Goal: Communication & Community: Answer question/provide support

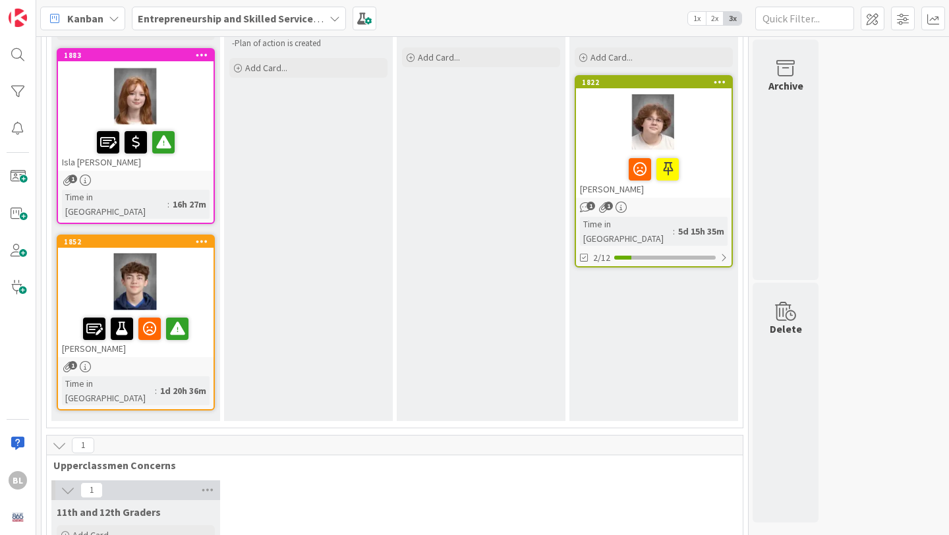
scroll to position [152, 0]
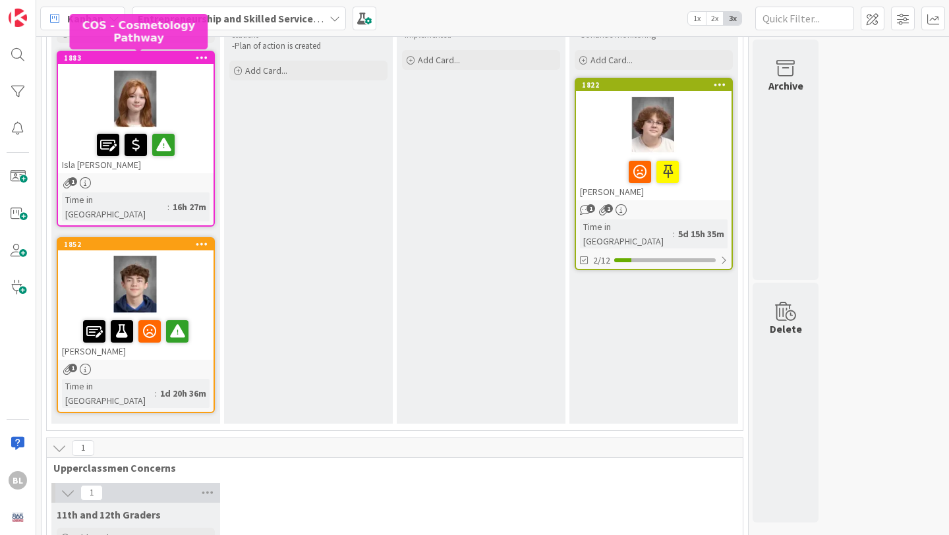
click at [150, 61] on div "1883" at bounding box center [139, 57] width 150 height 9
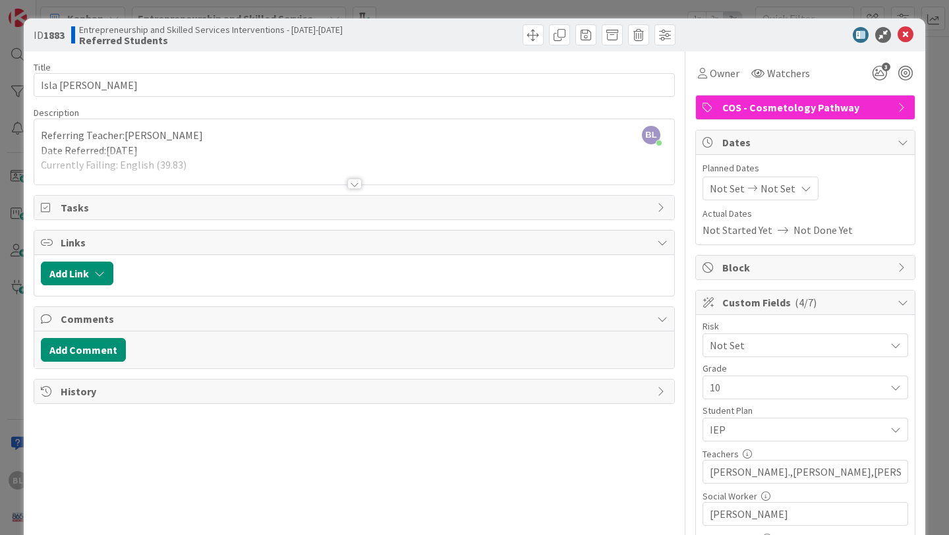
click at [356, 183] on div at bounding box center [354, 184] width 14 height 11
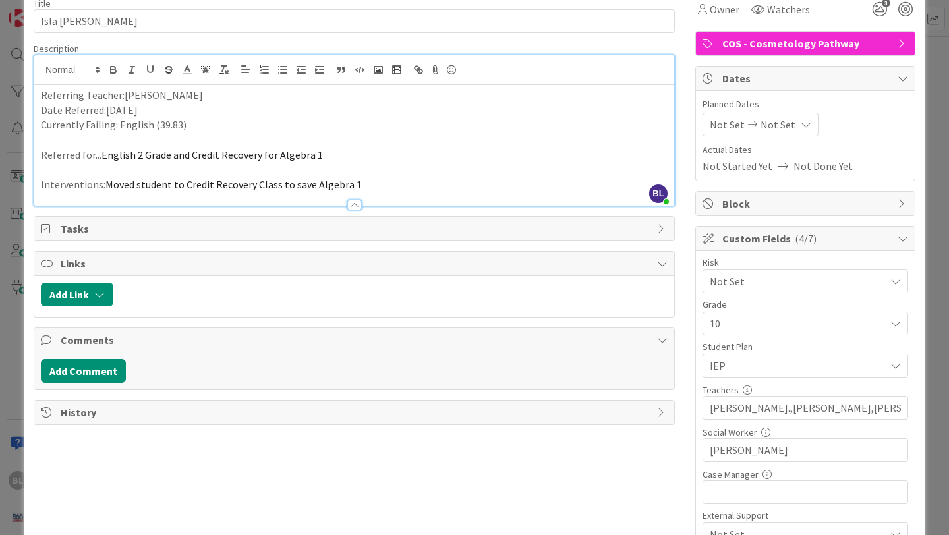
scroll to position [84, 0]
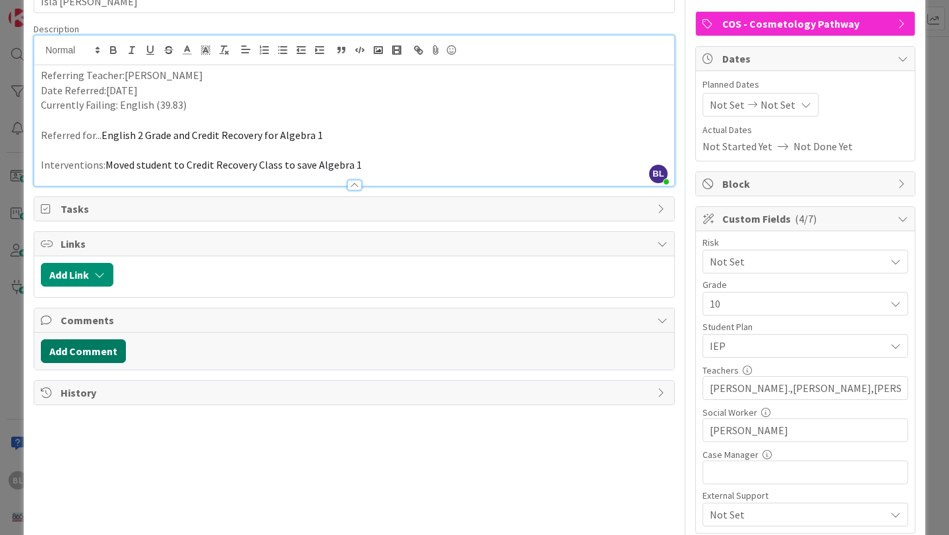
click at [96, 350] on button "Add Comment" at bounding box center [83, 351] width 85 height 24
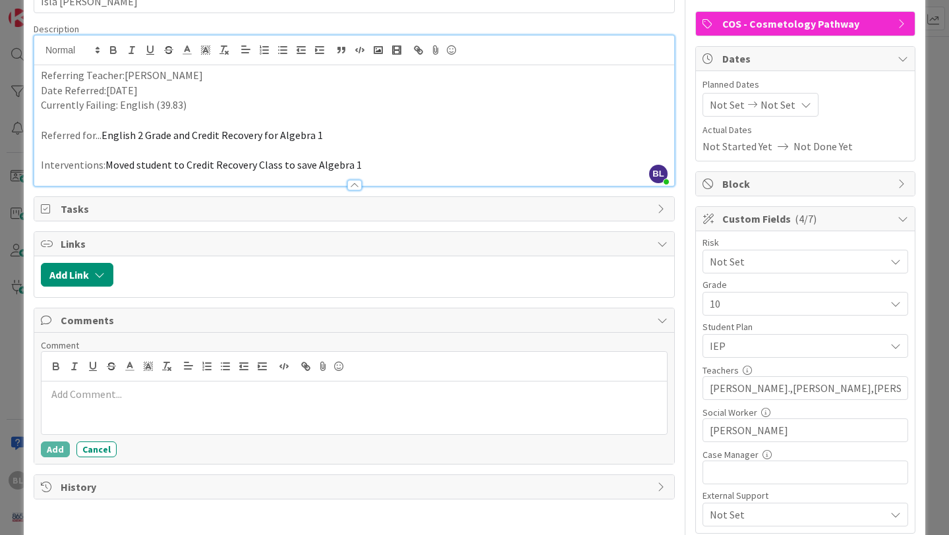
click at [64, 399] on p at bounding box center [354, 394] width 615 height 15
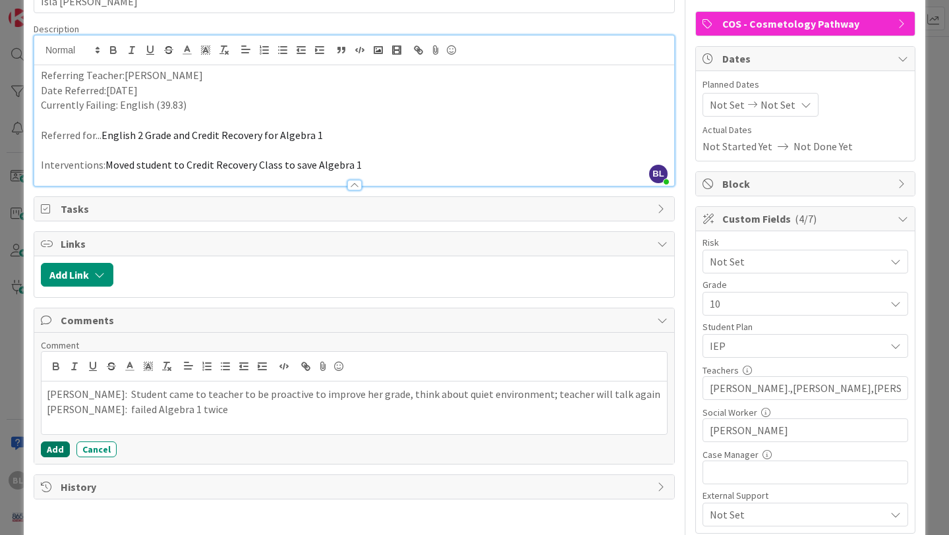
click at [57, 455] on button "Add" at bounding box center [55, 450] width 29 height 16
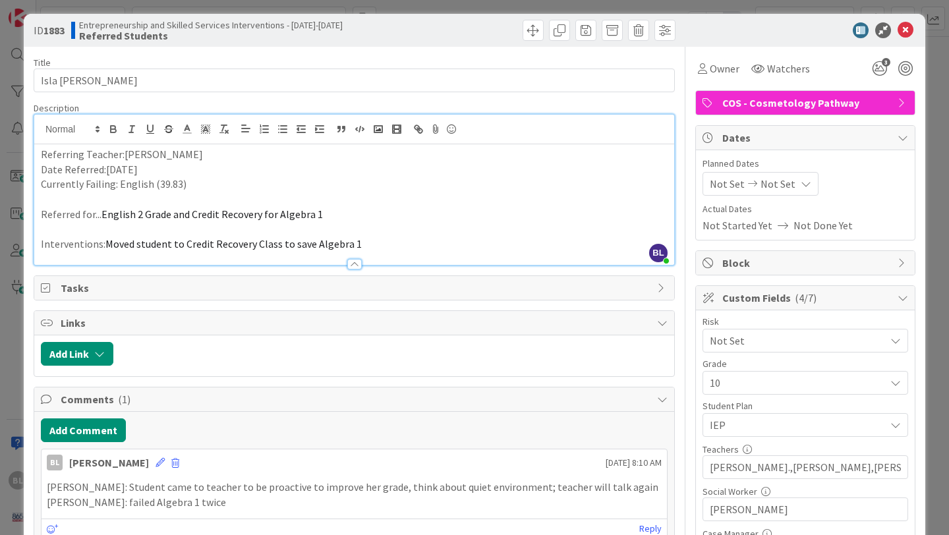
scroll to position [0, 0]
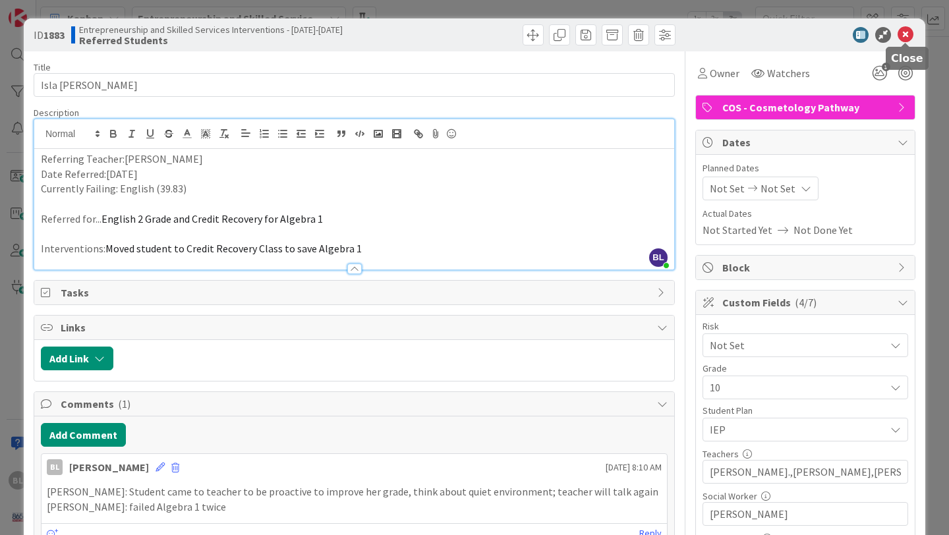
click at [908, 32] on icon at bounding box center [906, 35] width 16 height 16
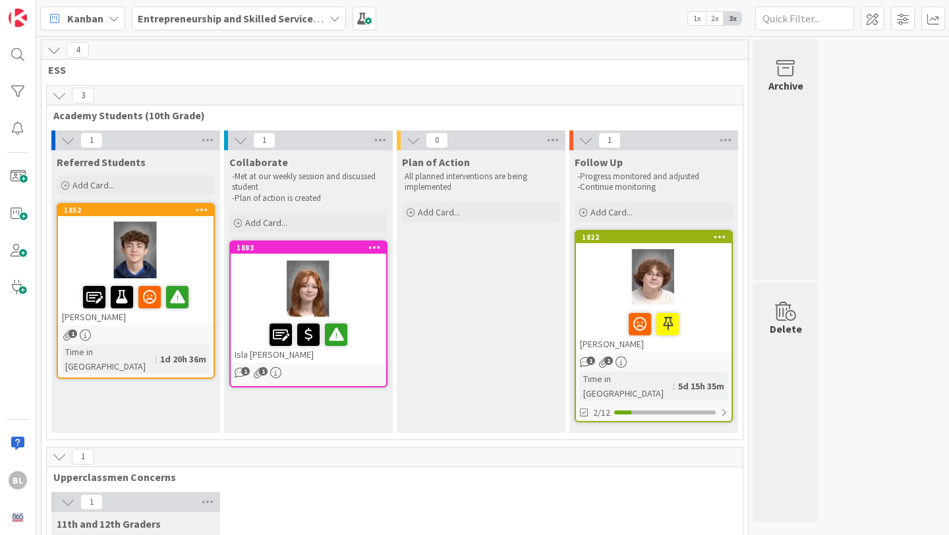
click at [274, 266] on div at bounding box center [309, 288] width 156 height 59
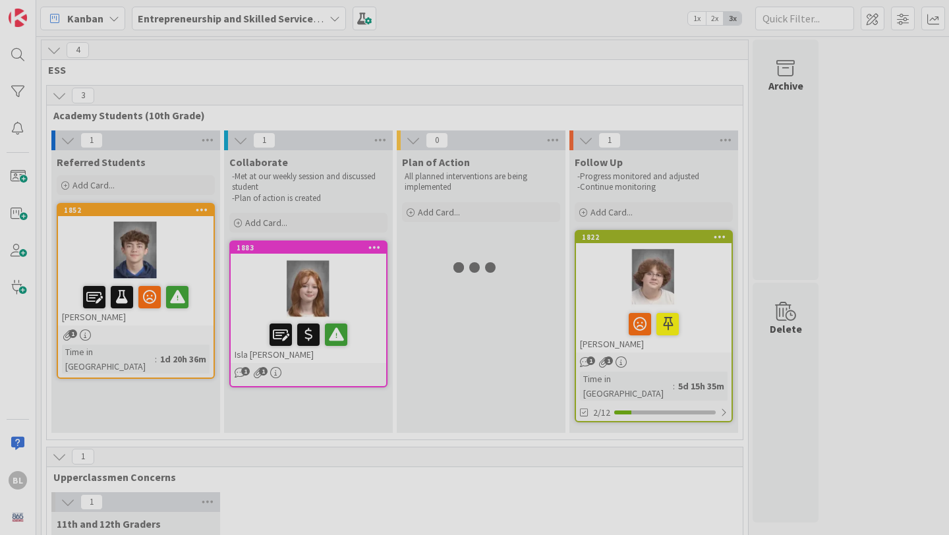
click at [274, 266] on div at bounding box center [474, 267] width 949 height 535
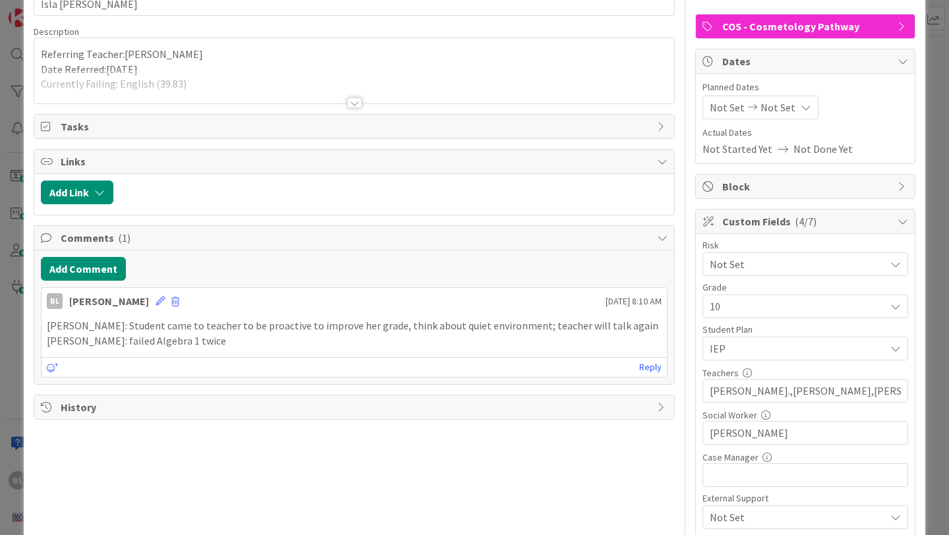
scroll to position [100, 0]
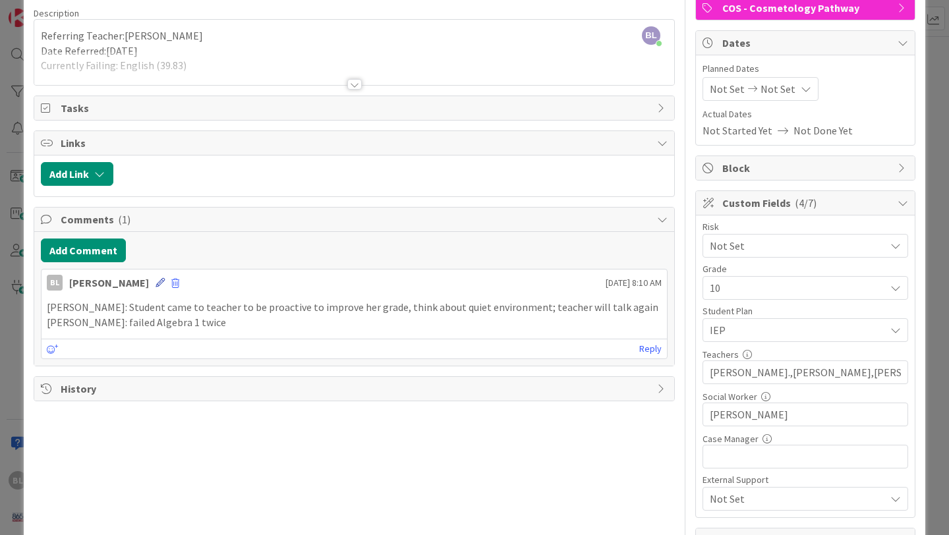
click at [156, 281] on icon at bounding box center [160, 282] width 9 height 9
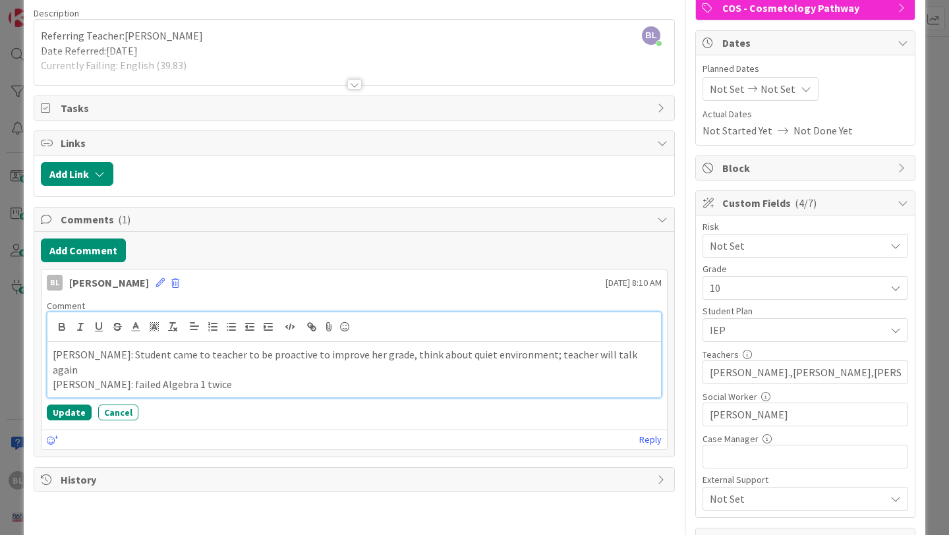
click at [60, 389] on div "[PERSON_NAME]: Student came to teacher to be proactive to improve her grade, th…" at bounding box center [354, 369] width 614 height 55
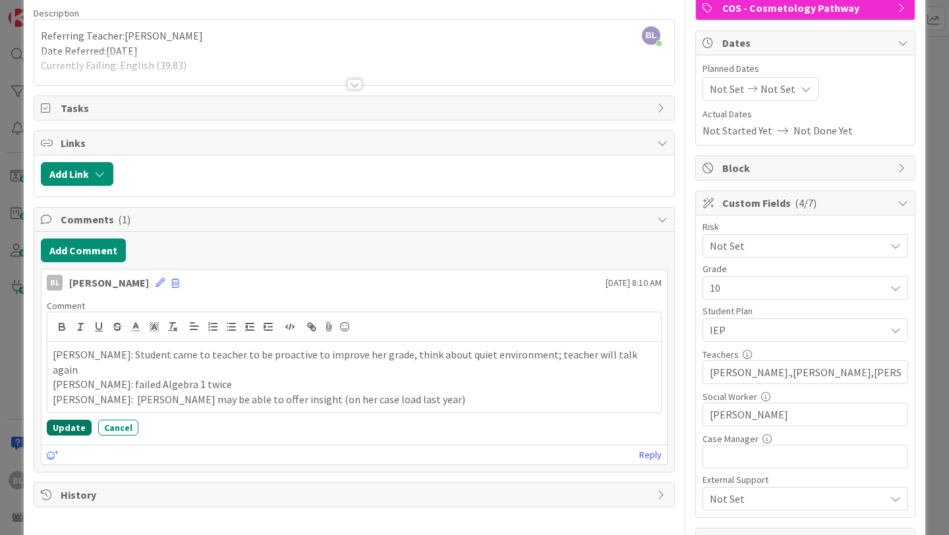
click at [69, 420] on button "Update" at bounding box center [69, 428] width 45 height 16
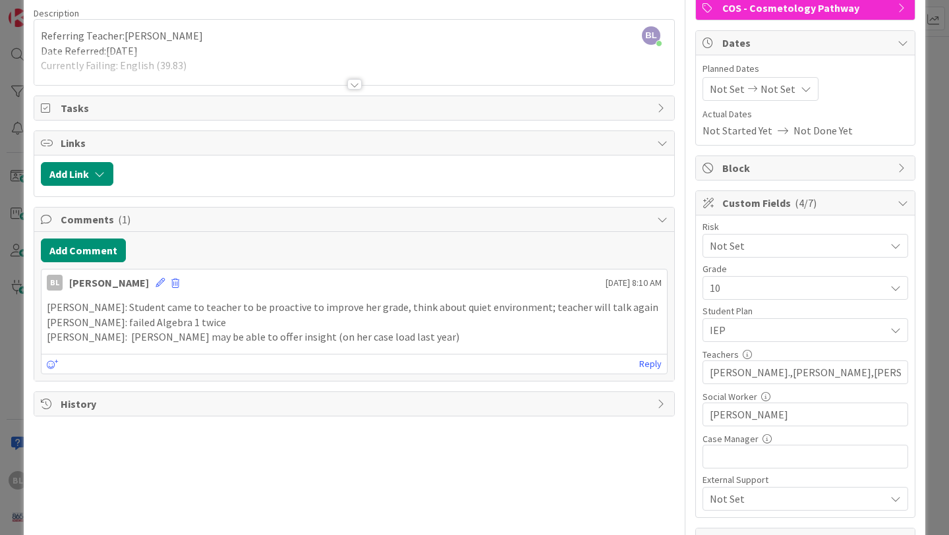
scroll to position [0, 0]
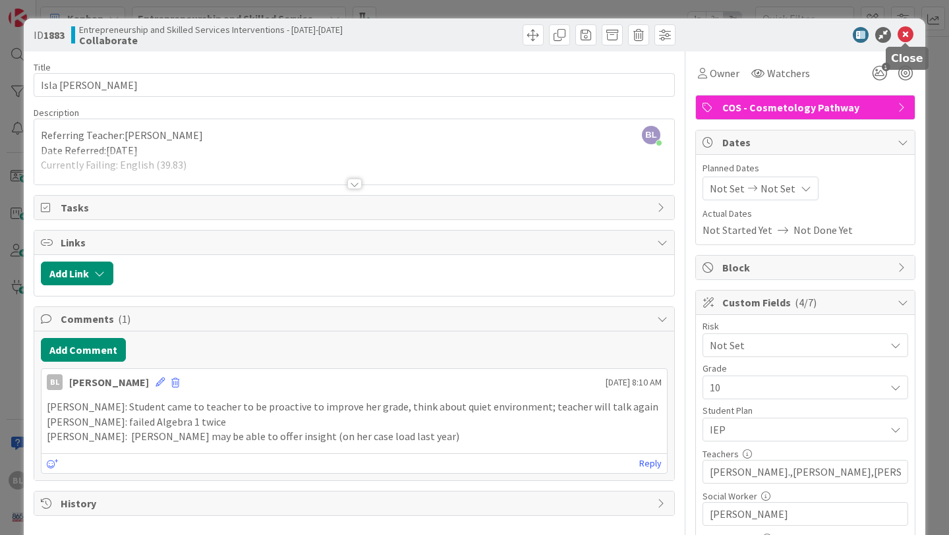
click at [906, 31] on icon at bounding box center [906, 35] width 16 height 16
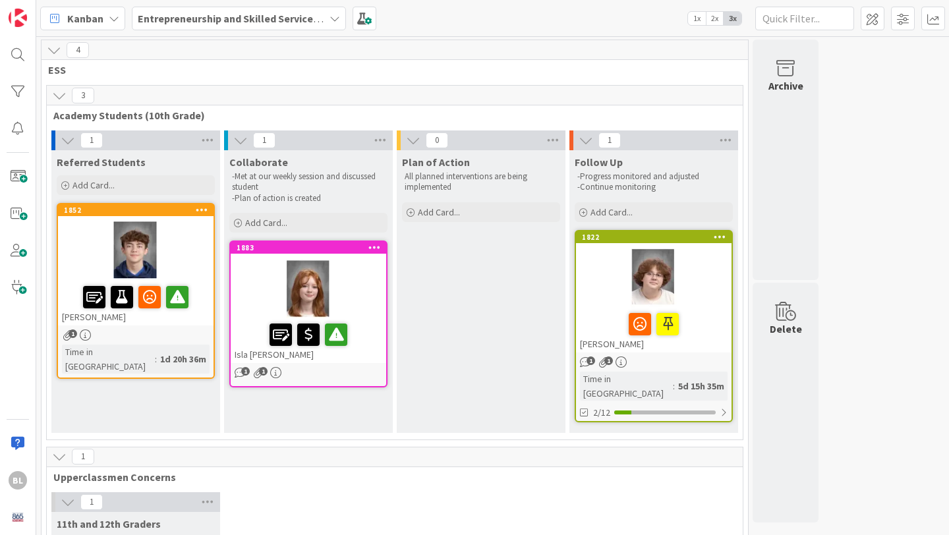
click at [184, 217] on div "1852 [PERSON_NAME]" at bounding box center [136, 264] width 156 height 121
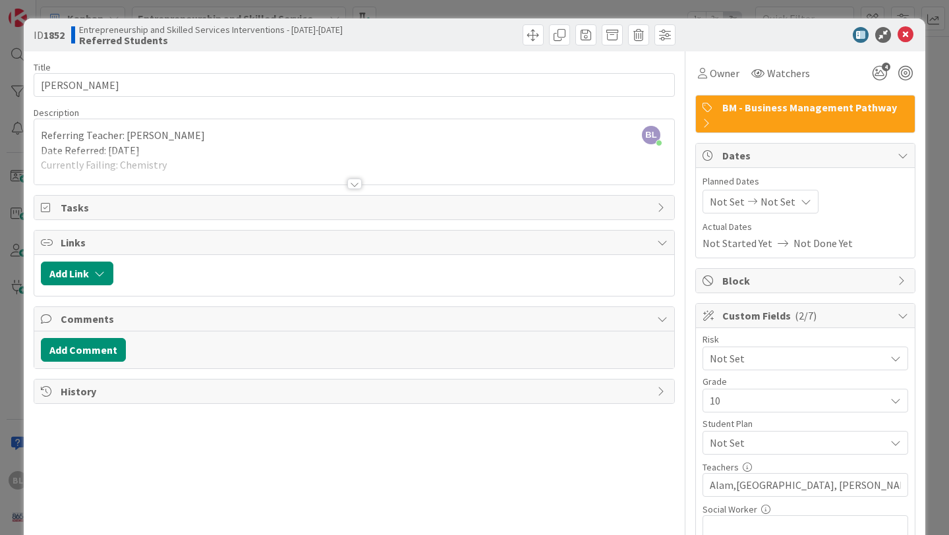
click at [362, 182] on div at bounding box center [354, 168] width 640 height 34
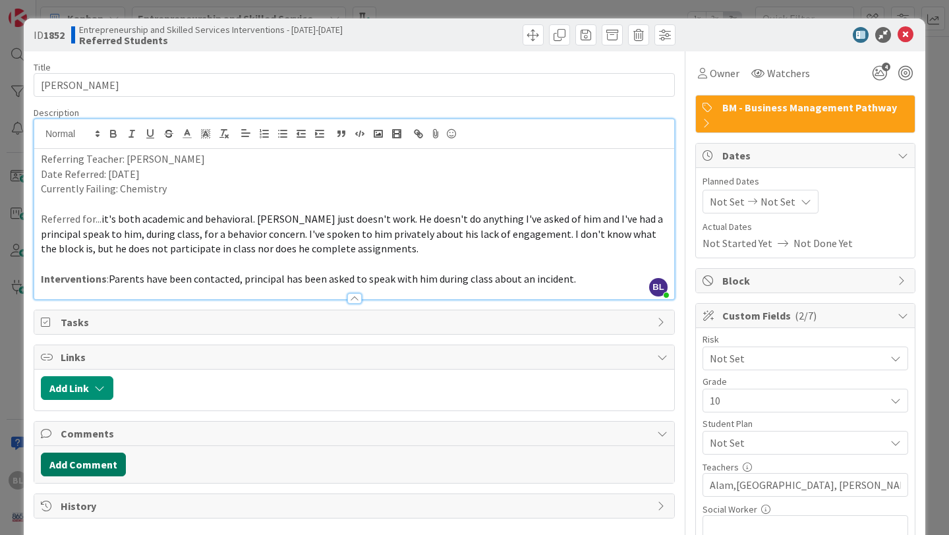
click at [101, 467] on button "Add Comment" at bounding box center [83, 465] width 85 height 24
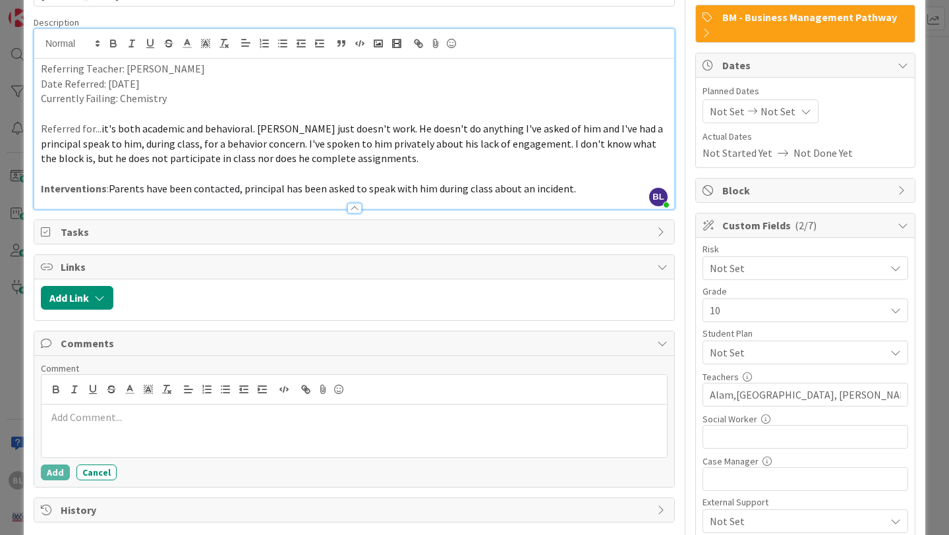
scroll to position [92, 0]
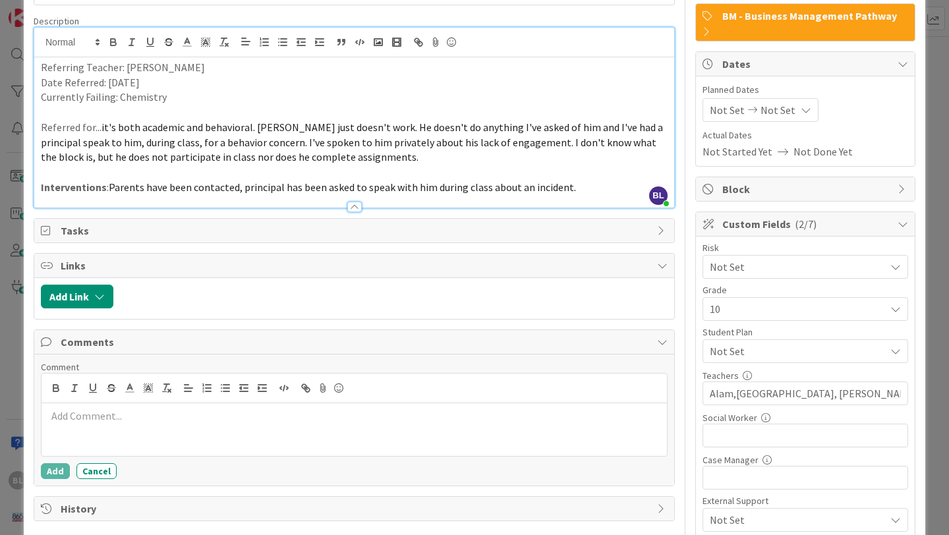
click at [71, 421] on p at bounding box center [354, 416] width 615 height 15
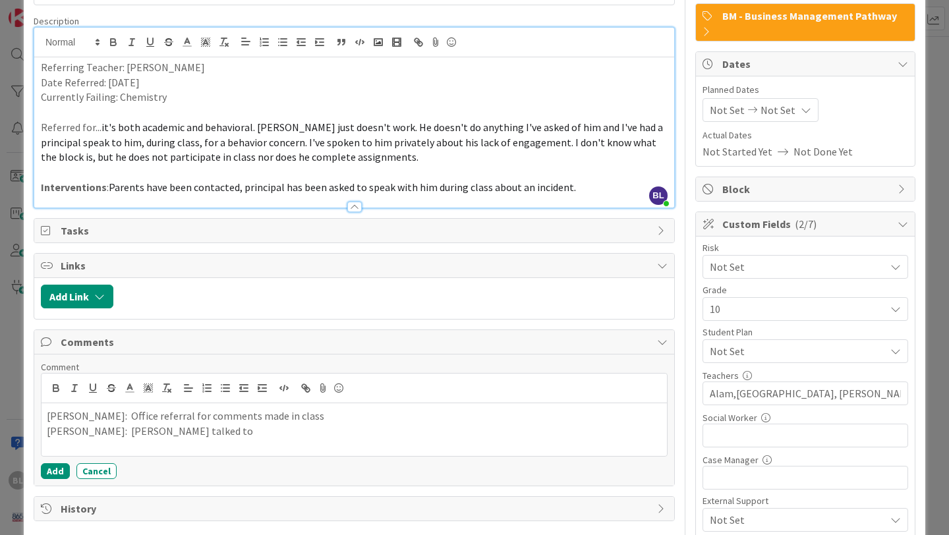
click at [278, 419] on p "[PERSON_NAME]: Office referral for comments made in class" at bounding box center [354, 416] width 615 height 15
click at [159, 432] on p "[PERSON_NAME]: [PERSON_NAME] talked to" at bounding box center [354, 431] width 615 height 15
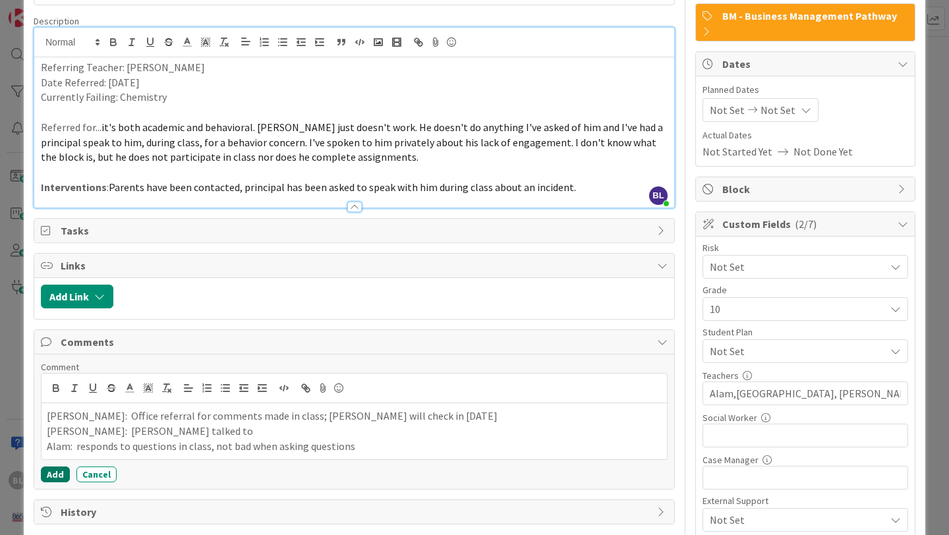
click at [49, 478] on button "Add" at bounding box center [55, 475] width 29 height 16
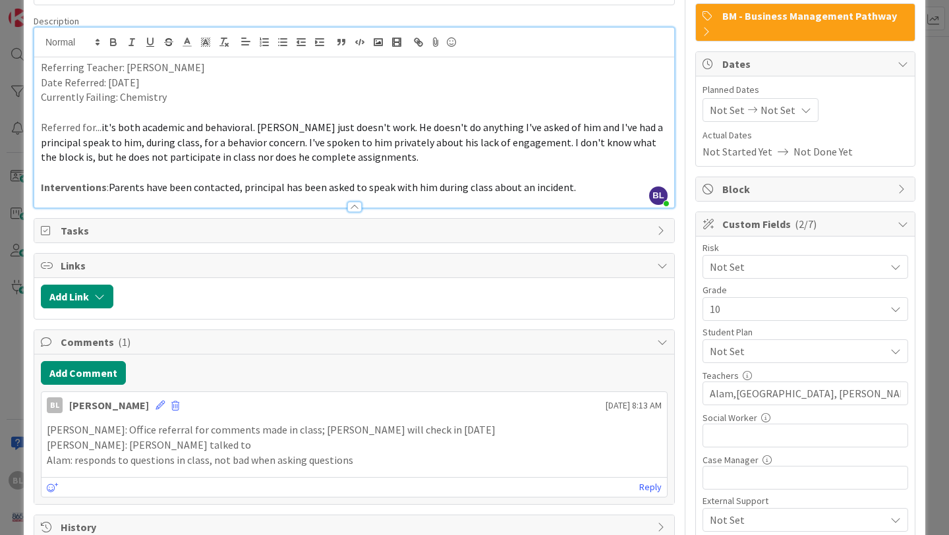
scroll to position [0, 0]
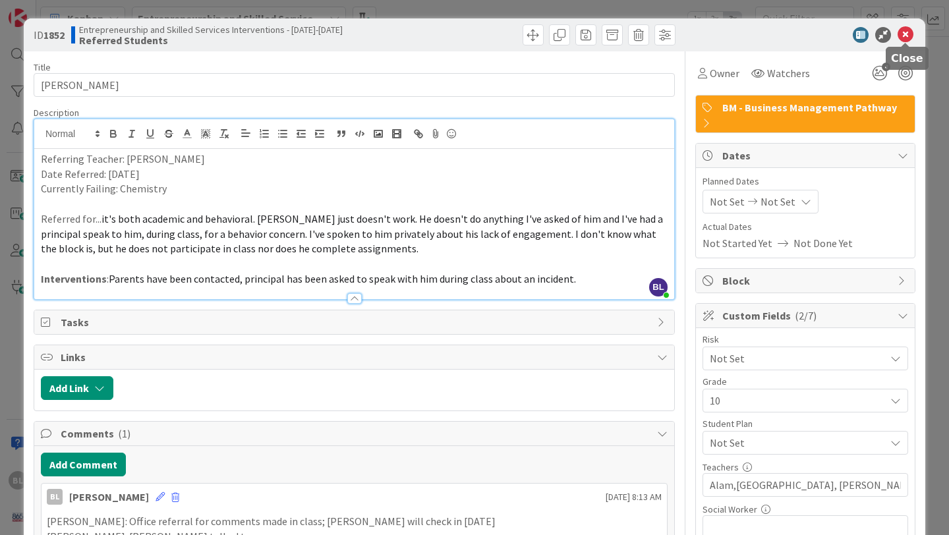
click at [906, 38] on icon at bounding box center [906, 35] width 16 height 16
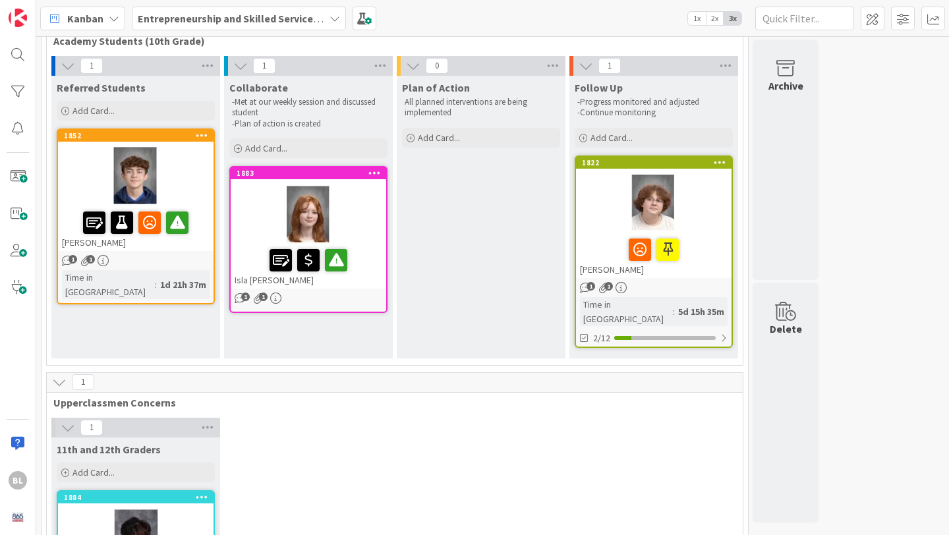
scroll to position [193, 0]
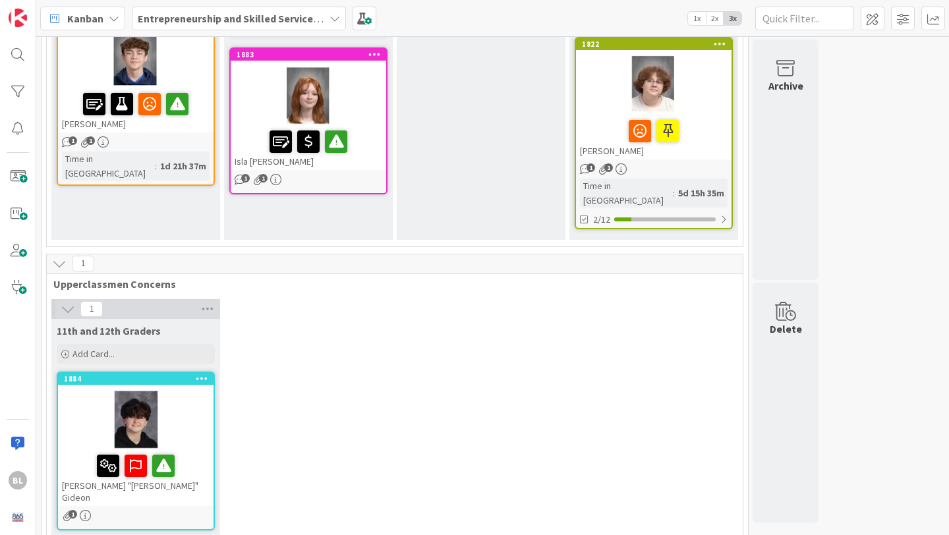
click at [173, 373] on div "1884" at bounding box center [136, 379] width 156 height 12
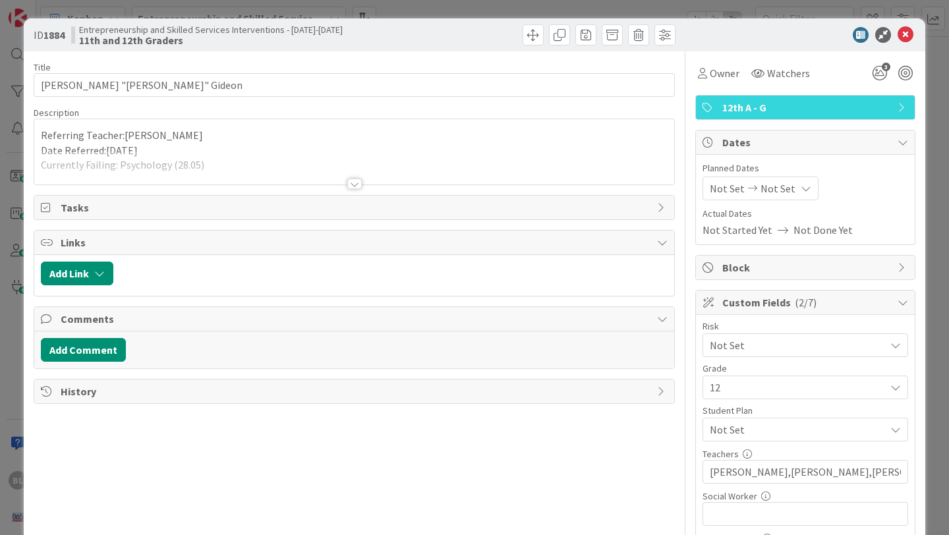
click at [357, 181] on div at bounding box center [354, 184] width 14 height 11
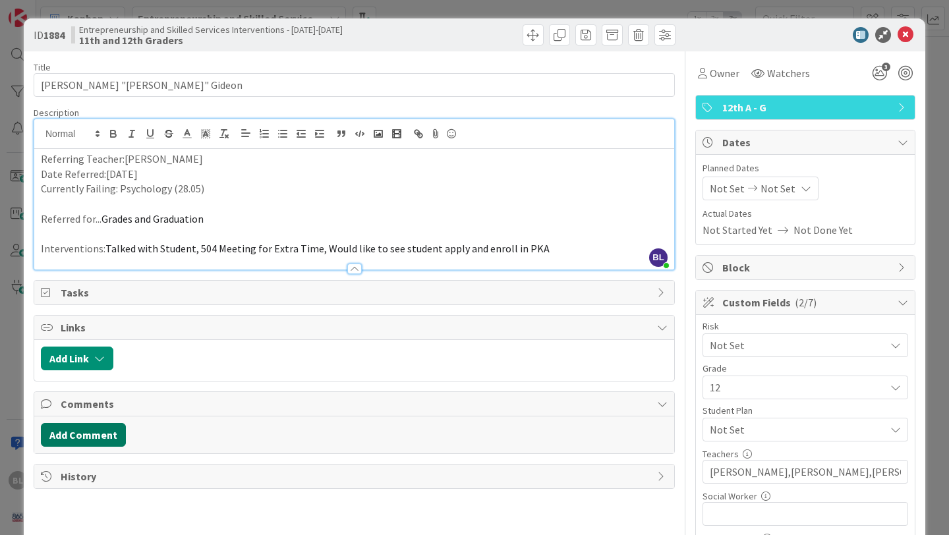
click at [94, 437] on button "Add Comment" at bounding box center [83, 435] width 85 height 24
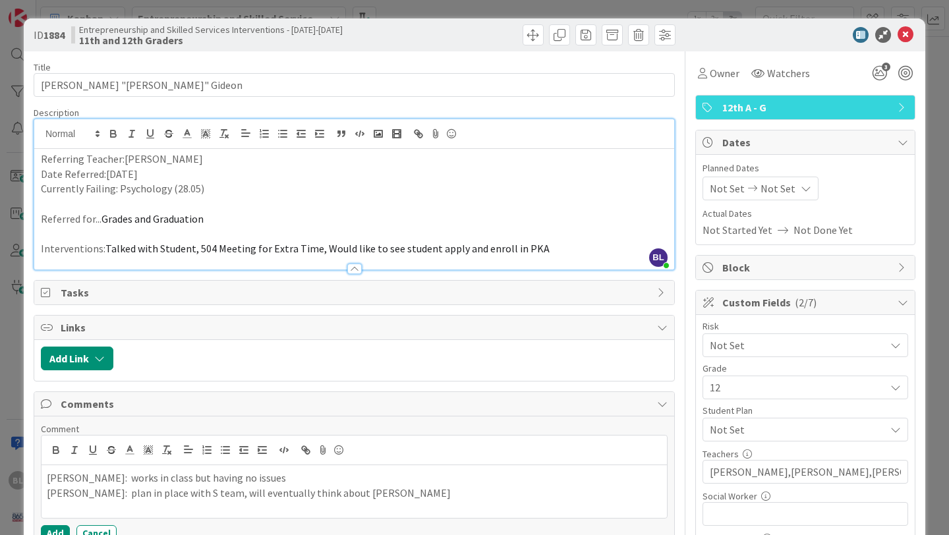
scroll to position [92, 0]
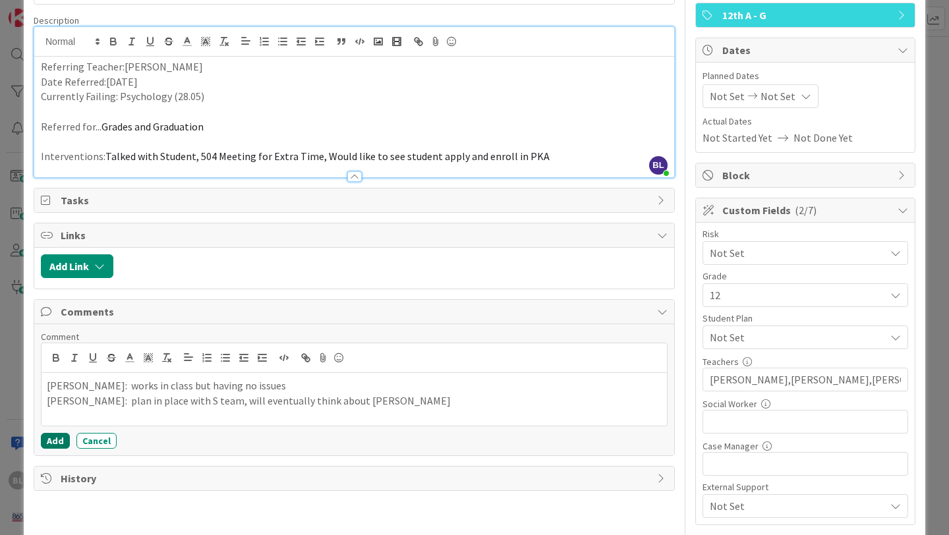
click at [55, 440] on button "Add" at bounding box center [55, 441] width 29 height 16
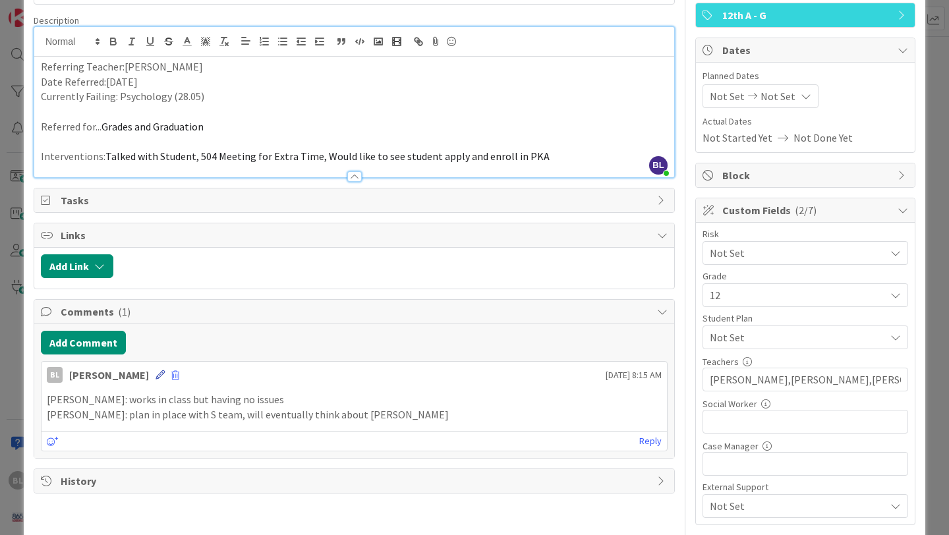
click at [156, 371] on icon at bounding box center [160, 374] width 9 height 9
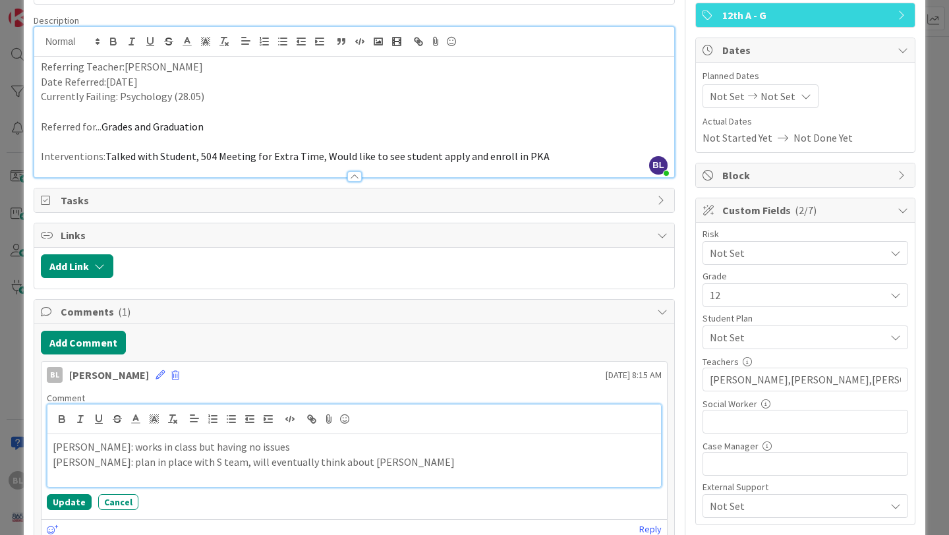
click at [180, 463] on p "[PERSON_NAME]: plan in place with S team, will eventually think about [PERSON_N…" at bounding box center [354, 462] width 603 height 15
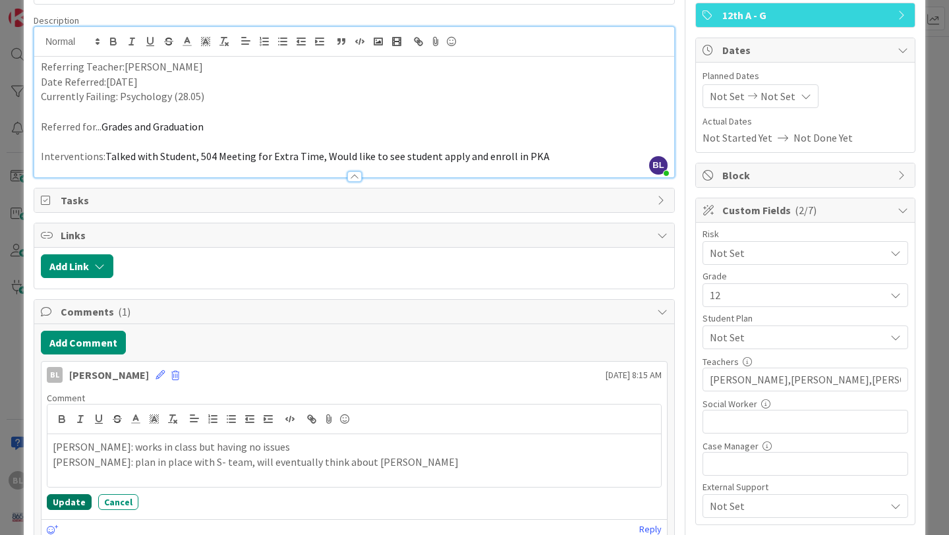
click at [63, 501] on button "Update" at bounding box center [69, 502] width 45 height 16
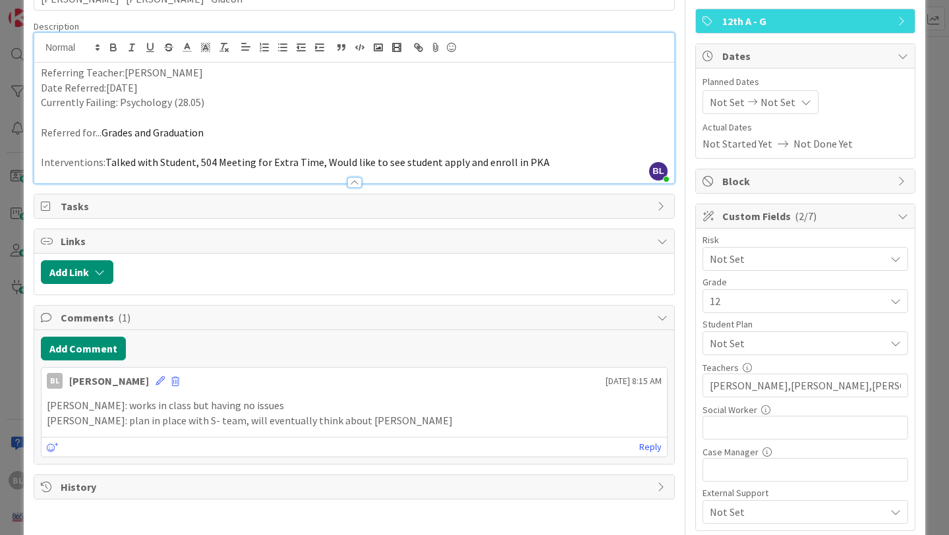
scroll to position [96, 0]
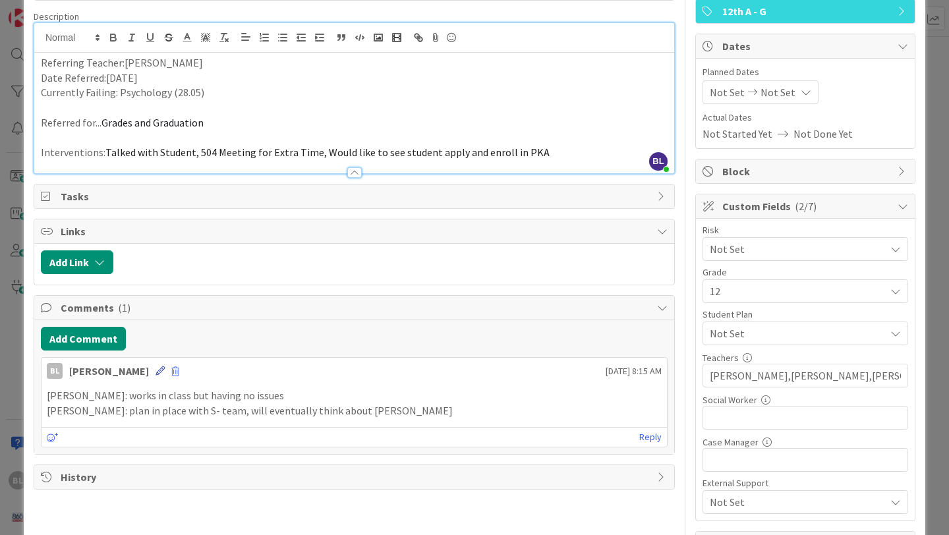
click at [156, 370] on icon at bounding box center [160, 370] width 9 height 9
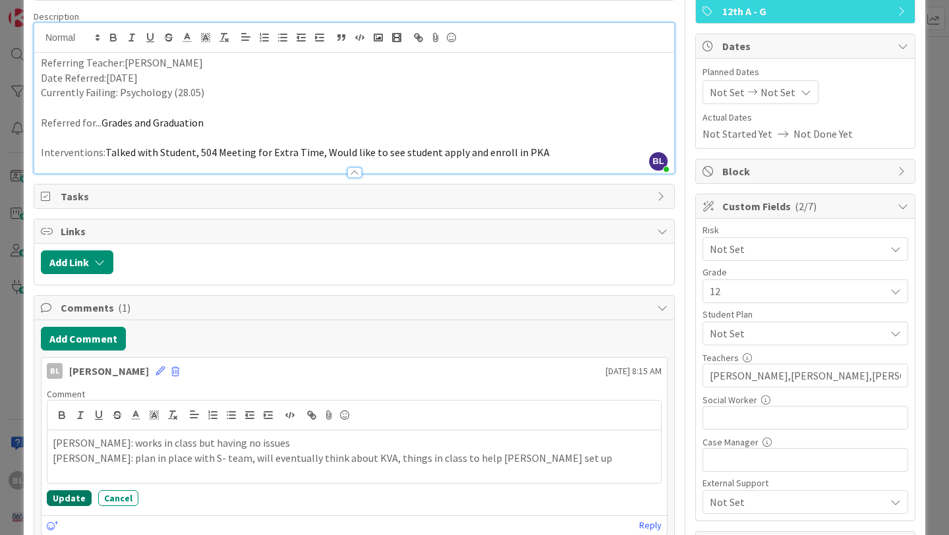
click at [60, 496] on button "Update" at bounding box center [69, 498] width 45 height 16
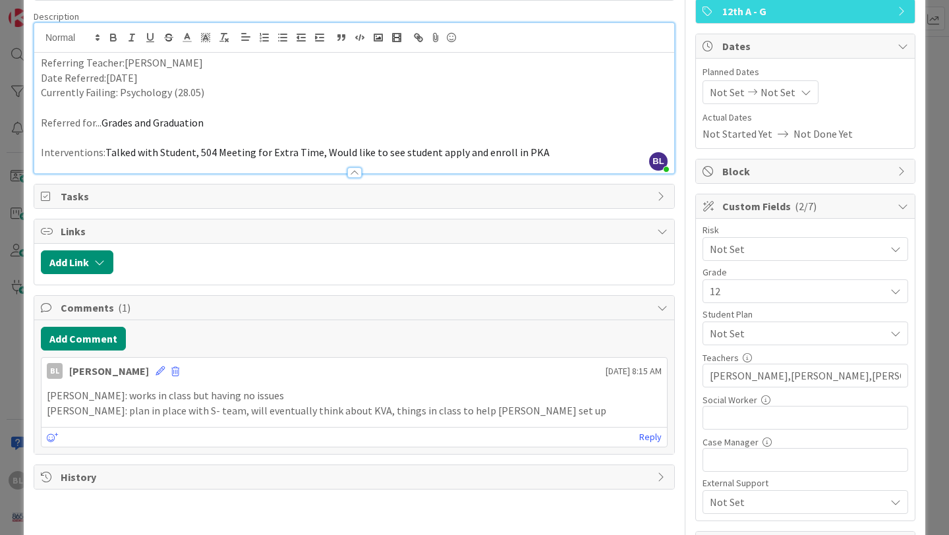
scroll to position [0, 0]
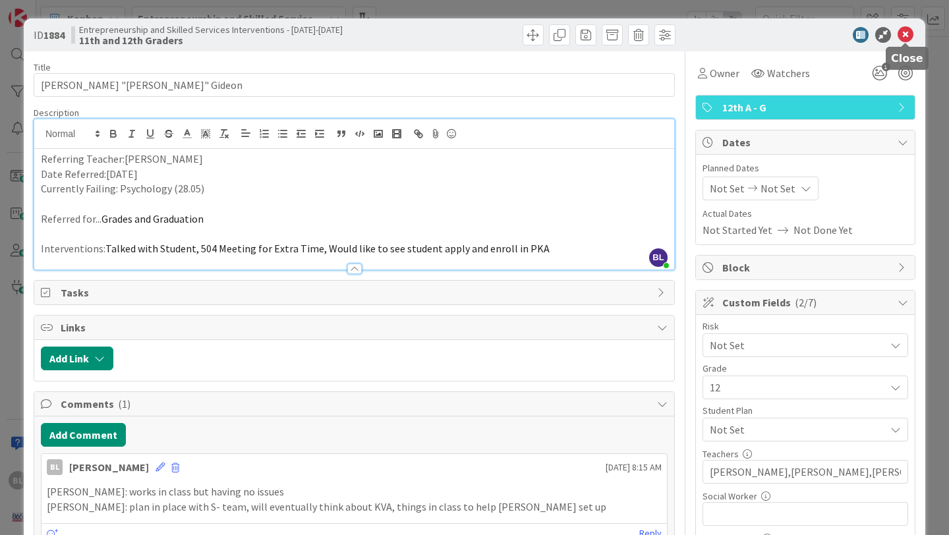
click at [904, 34] on icon at bounding box center [906, 35] width 16 height 16
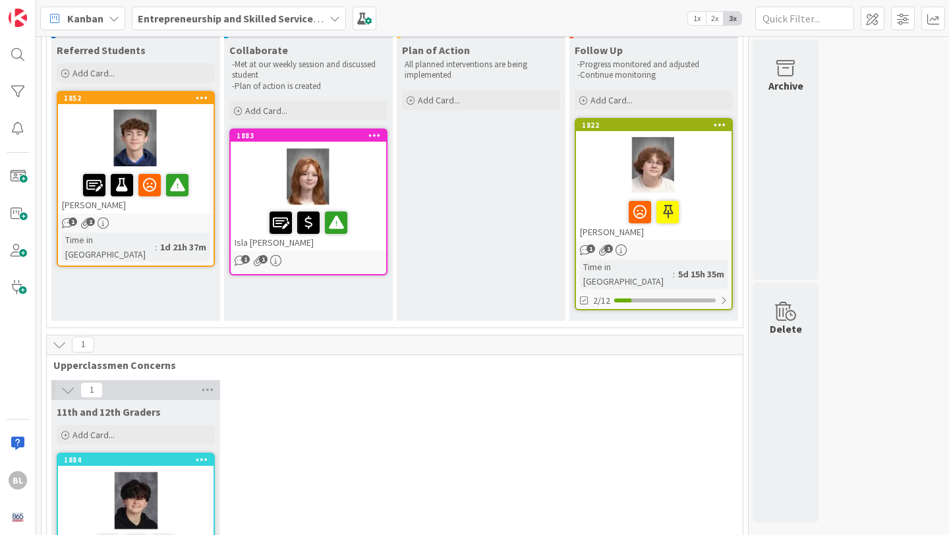
scroll to position [103, 0]
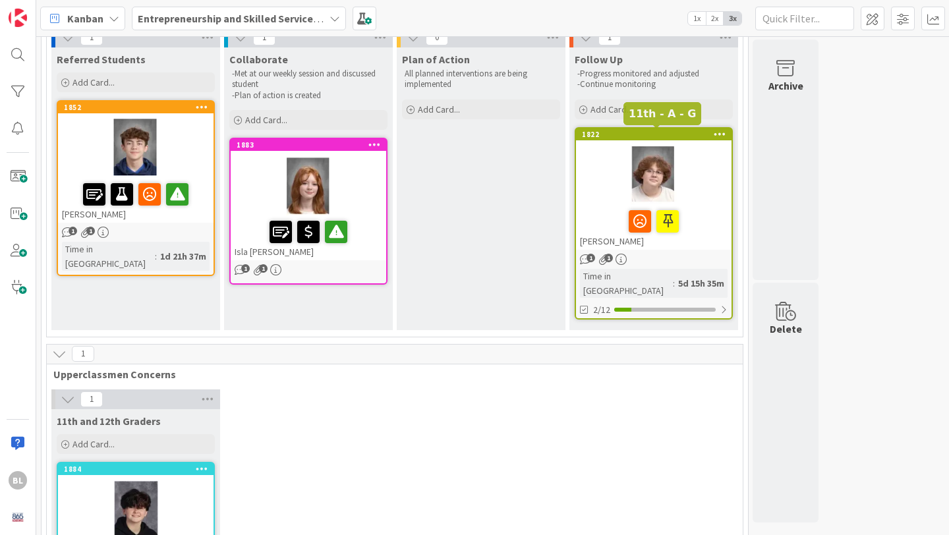
click at [678, 130] on div "1822" at bounding box center [657, 134] width 150 height 9
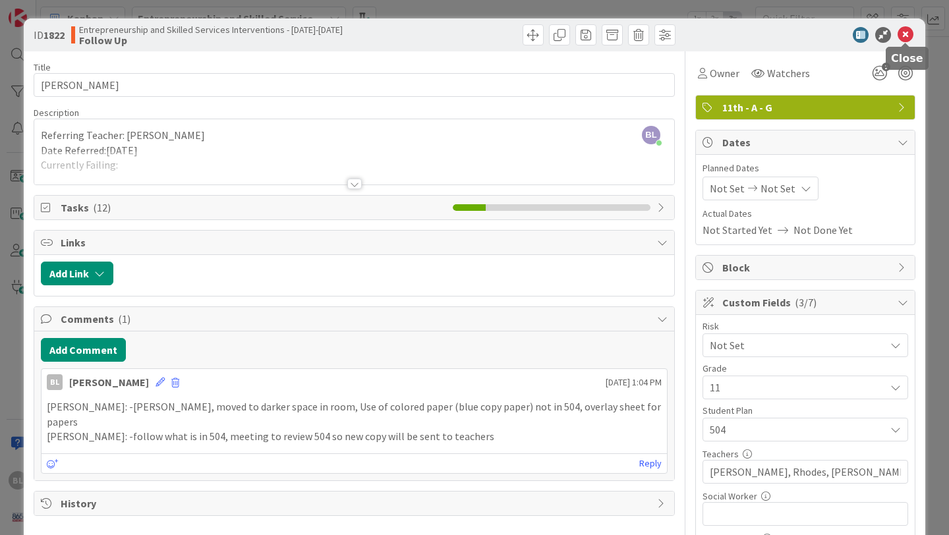
click at [905, 35] on icon at bounding box center [906, 35] width 16 height 16
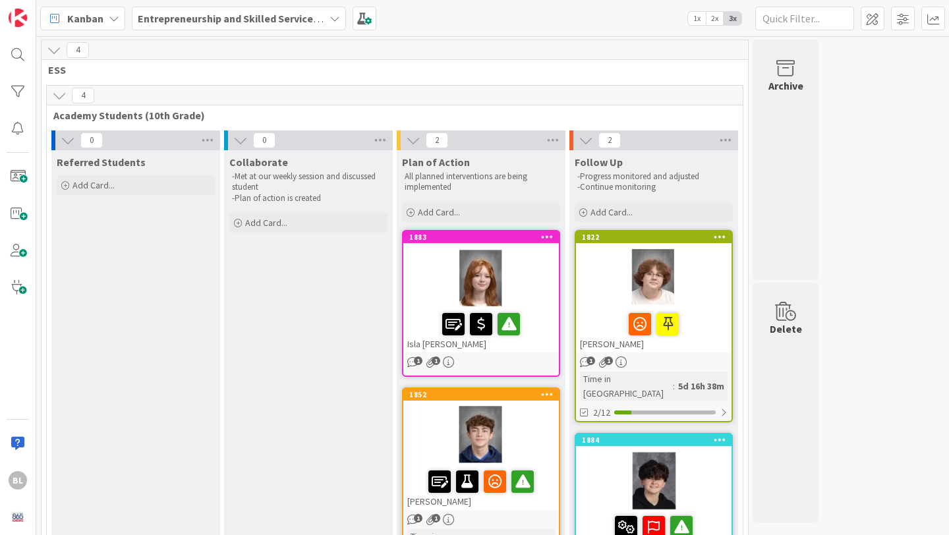
drag, startPoint x: 171, startPoint y: 366, endPoint x: 736, endPoint y: 3, distance: 672.1
